Goal: Navigation & Orientation: Find specific page/section

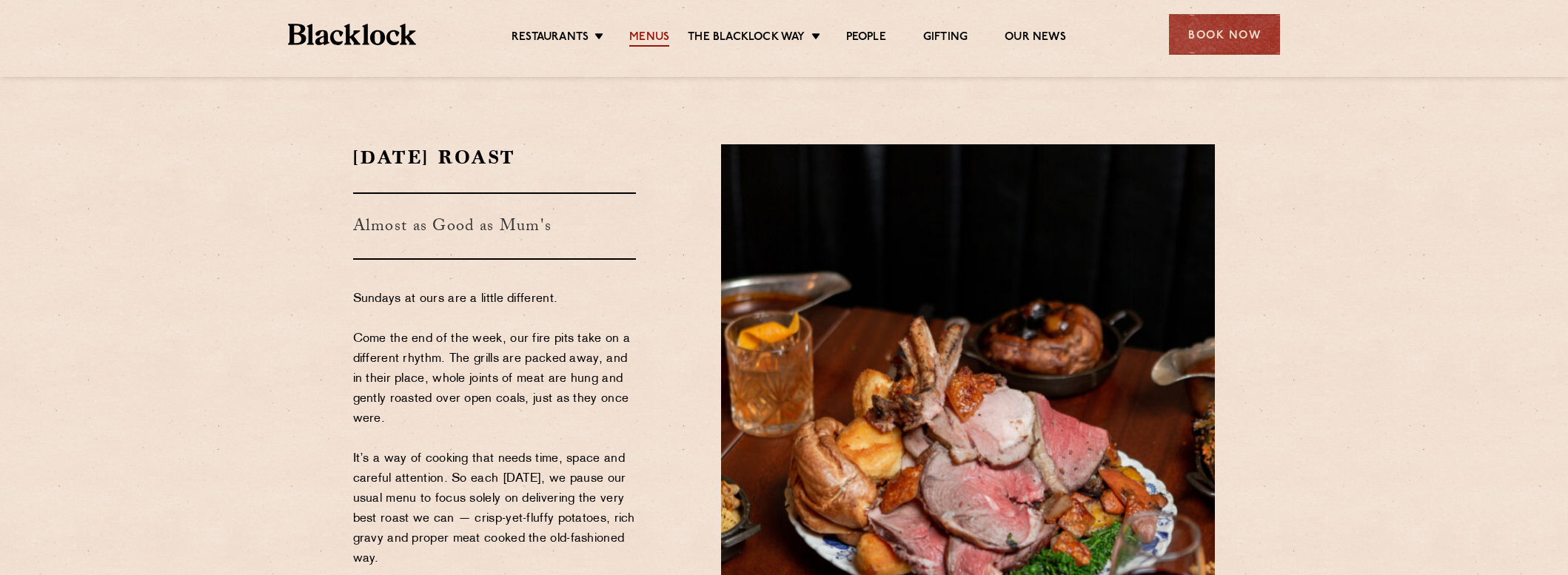
click at [648, 35] on link "Menus" at bounding box center [649, 39] width 40 height 16
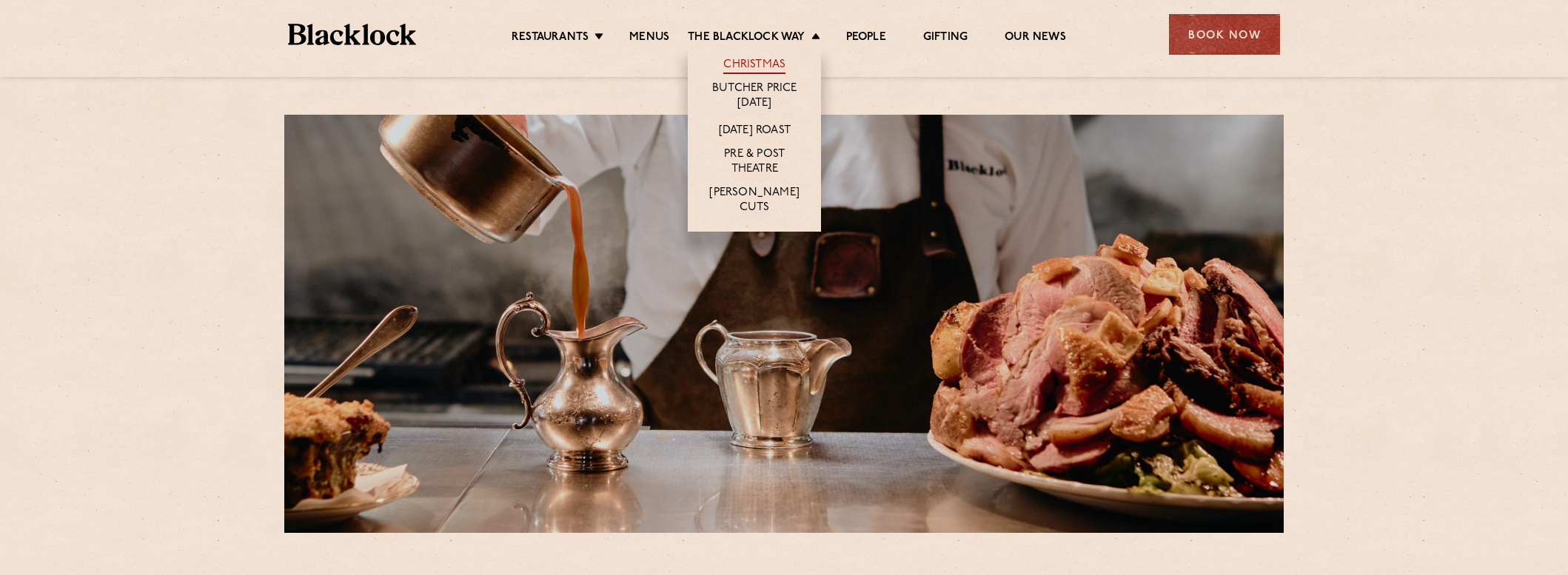
click at [762, 63] on link "Christmas" at bounding box center [755, 66] width 63 height 16
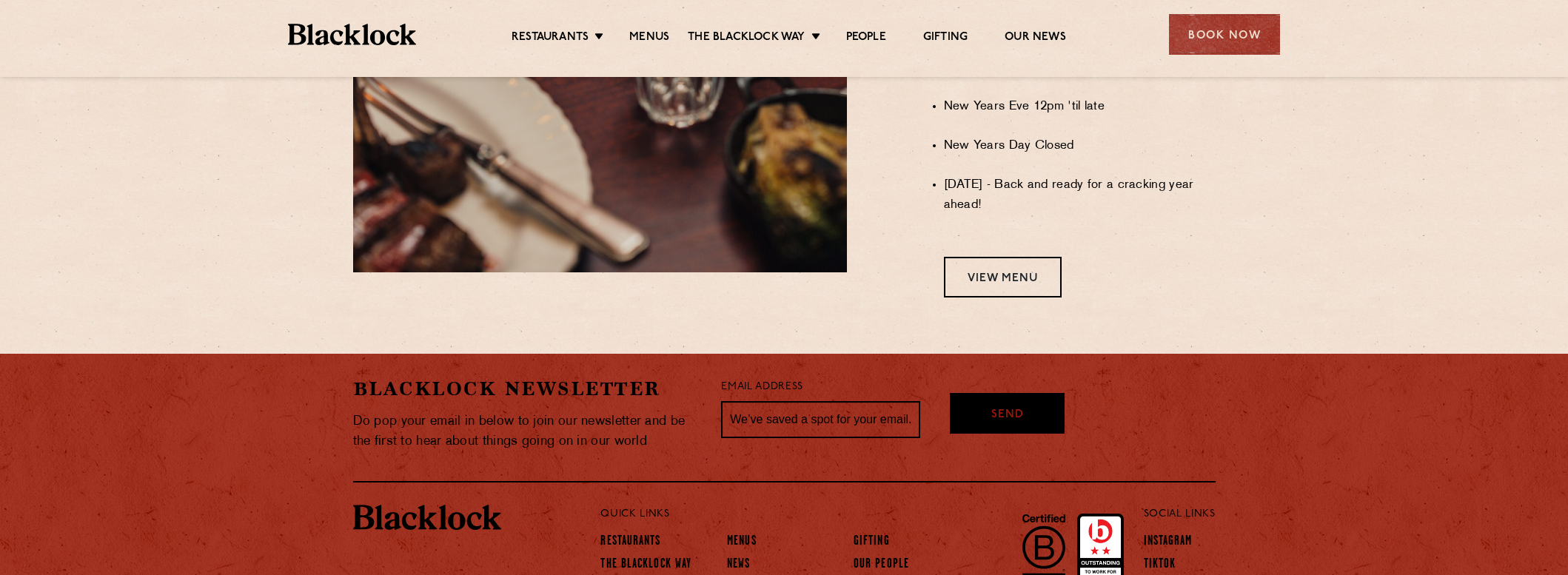
scroll to position [1391, 0]
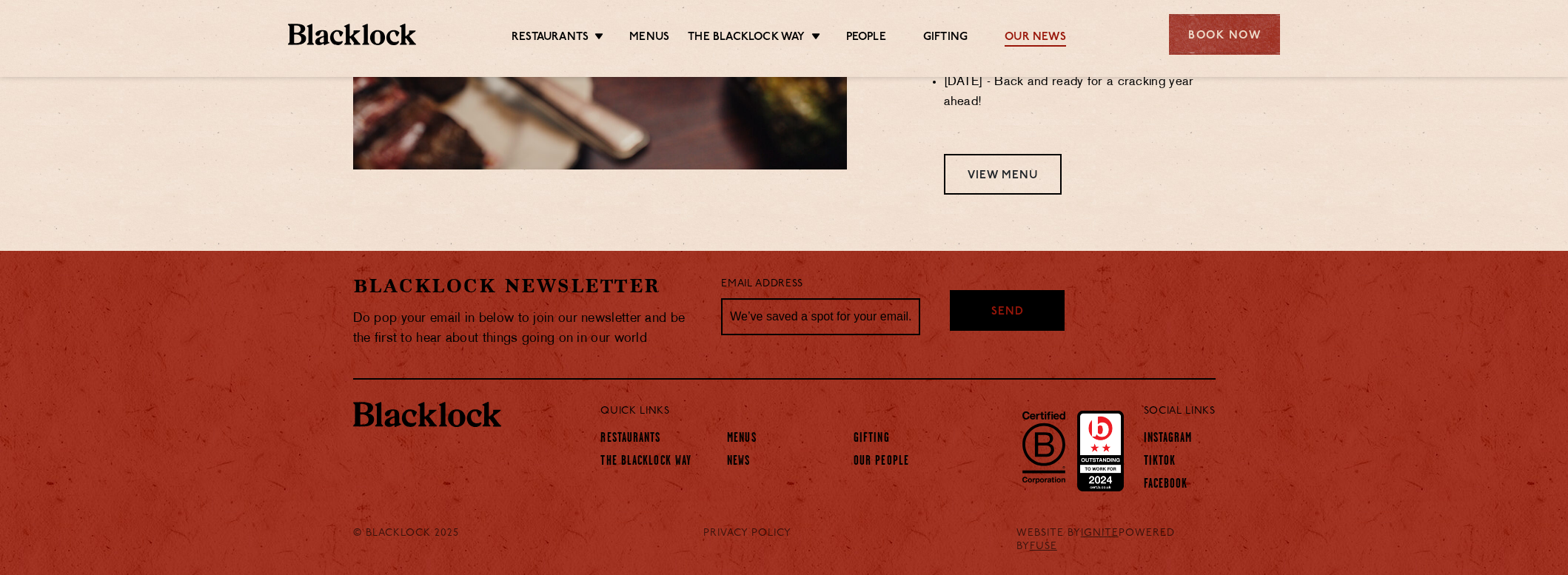
click at [1039, 37] on link "Our News" at bounding box center [1035, 39] width 62 height 16
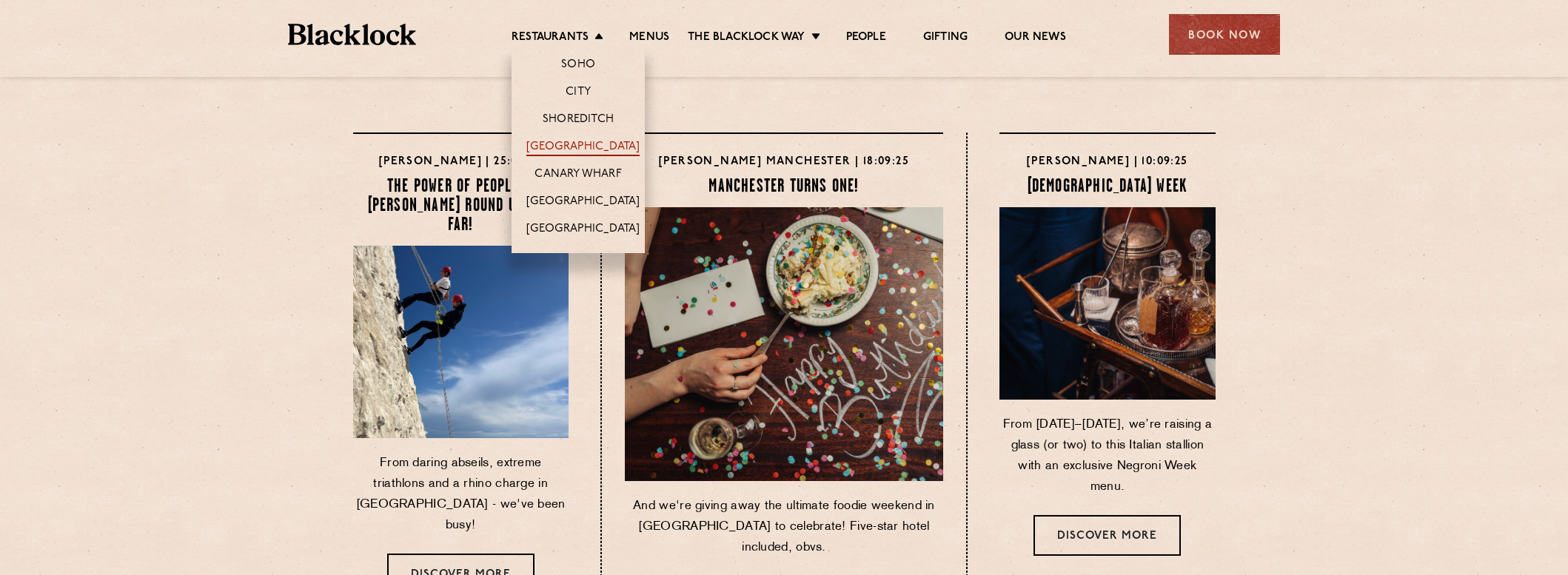
click at [563, 141] on link "[GEOGRAPHIC_DATA]" at bounding box center [583, 148] width 114 height 16
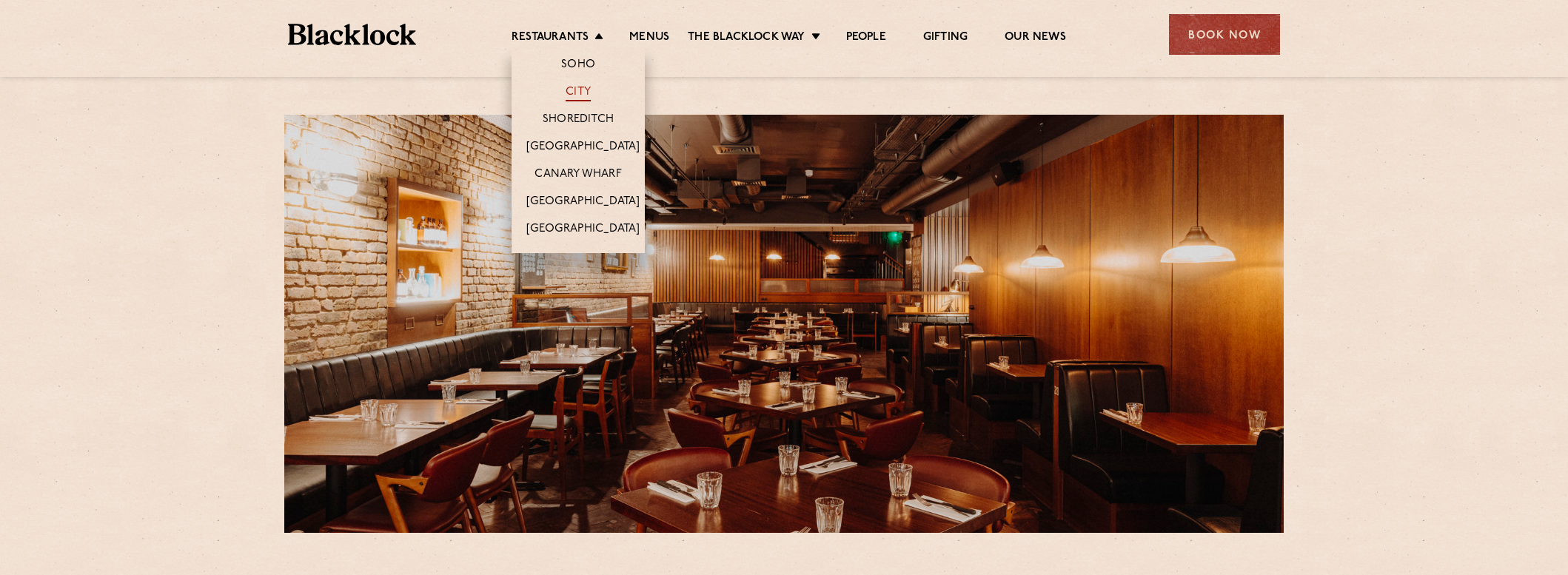
click at [571, 88] on link "City" at bounding box center [578, 93] width 26 height 16
